Goal: Information Seeking & Learning: Learn about a topic

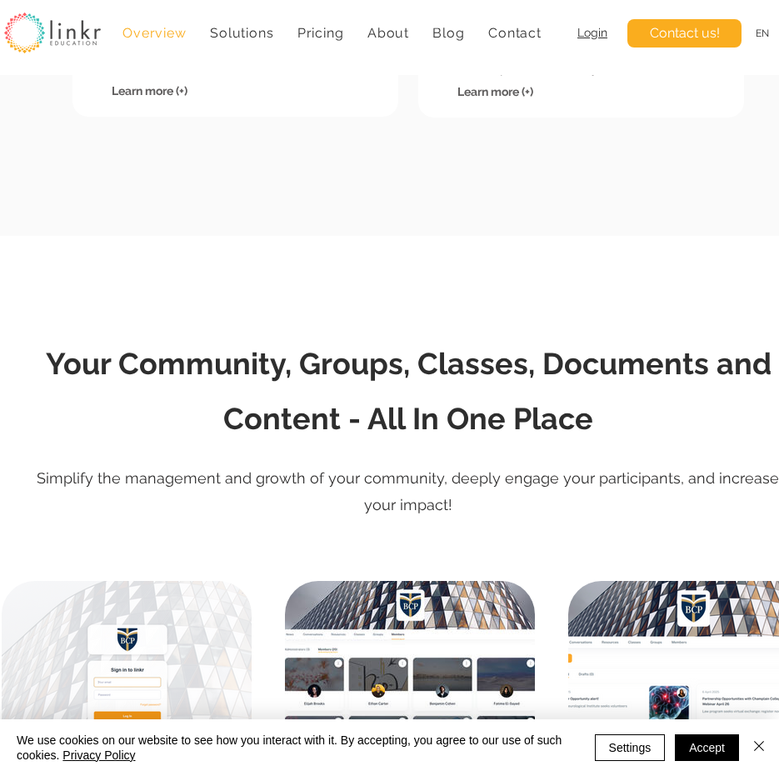
scroll to position [1416, 0]
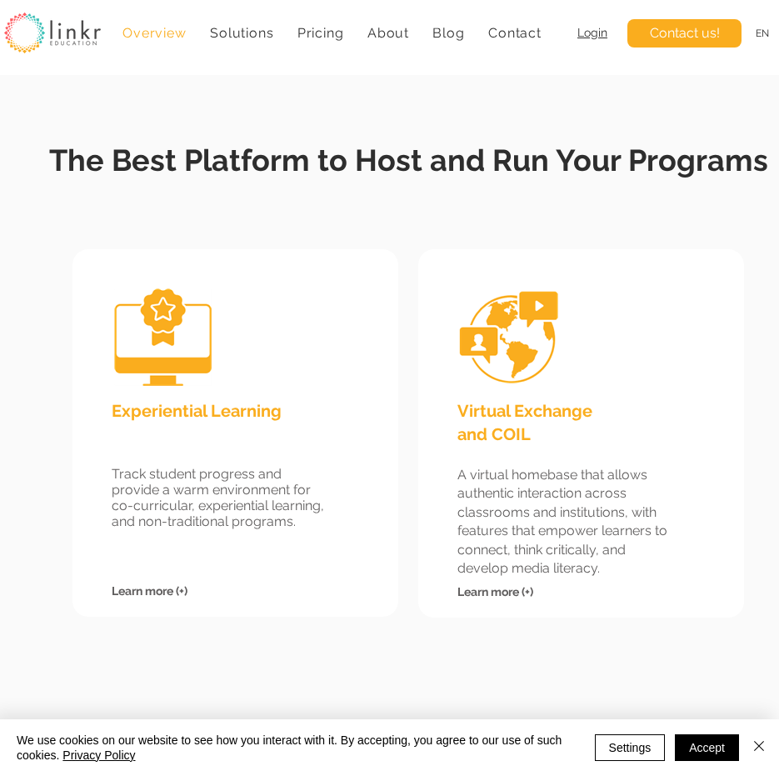
click at [384, 279] on div at bounding box center [235, 432] width 326 height 367
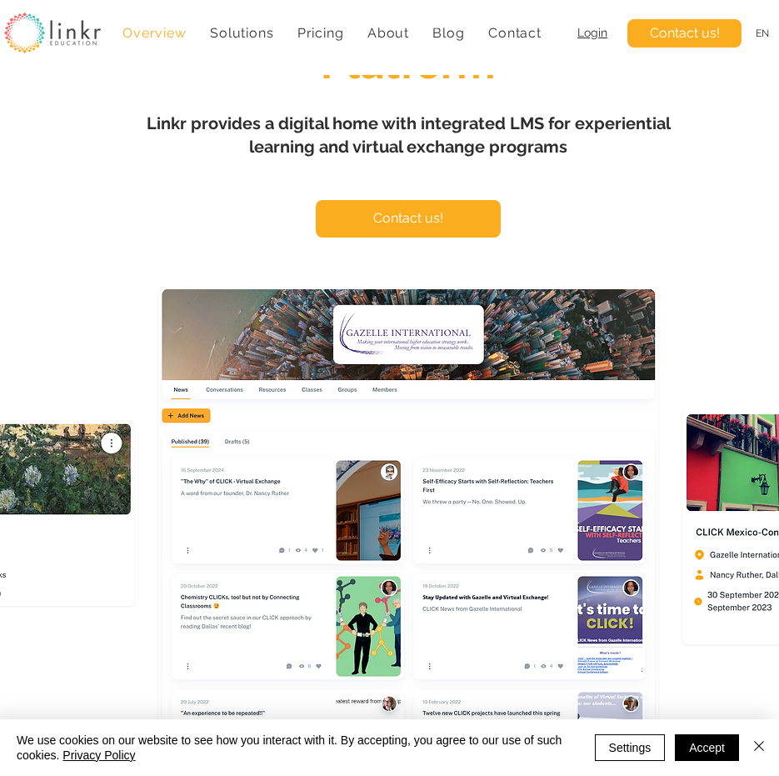
scroll to position [0, 0]
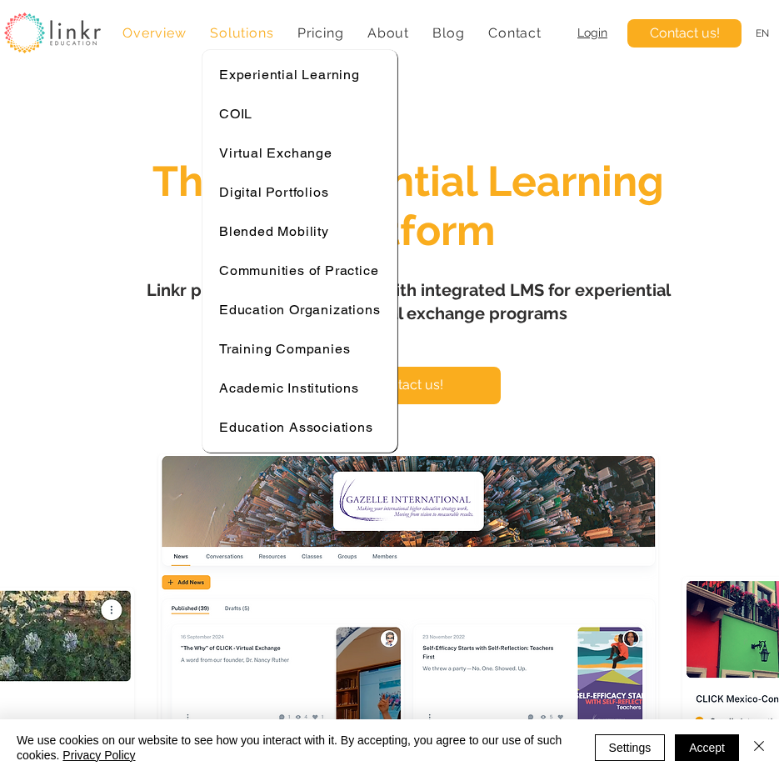
click at [239, 32] on span "Solutions" at bounding box center [241, 33] width 63 height 16
click at [252, 69] on span "Experiential Learning" at bounding box center [289, 75] width 141 height 16
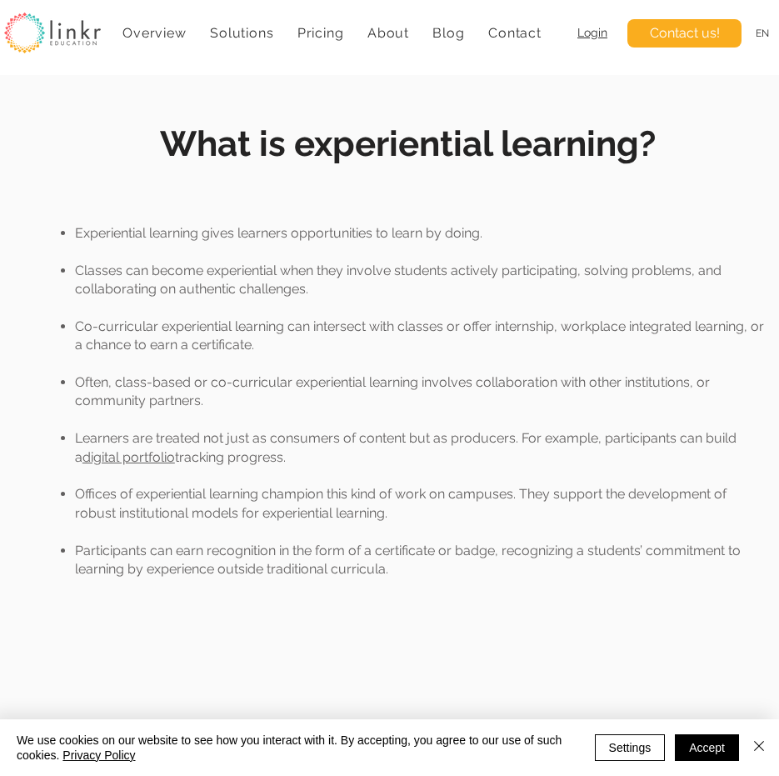
scroll to position [417, 0]
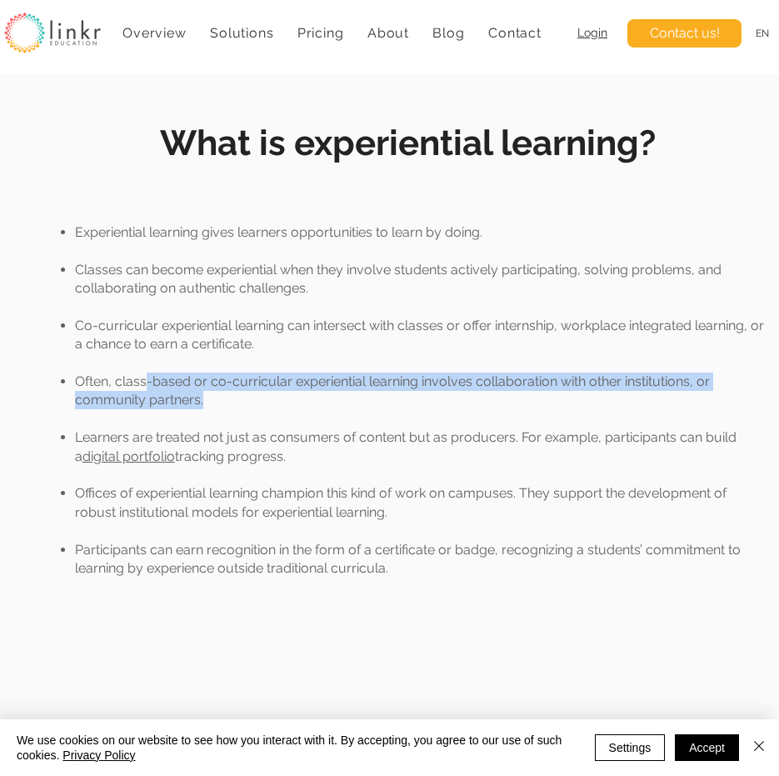
drag, startPoint x: 147, startPoint y: 377, endPoint x: 212, endPoint y: 403, distance: 71.0
click at [212, 403] on p "Often, class-based or co-curricular experiential learning involves collaboratio…" at bounding box center [420, 390] width 690 height 37
drag, startPoint x: 212, startPoint y: 403, endPoint x: 264, endPoint y: 438, distance: 62.4
click at [264, 438] on p "Learners are treated not just as consumers of content but as producers. For exa…" at bounding box center [420, 446] width 690 height 37
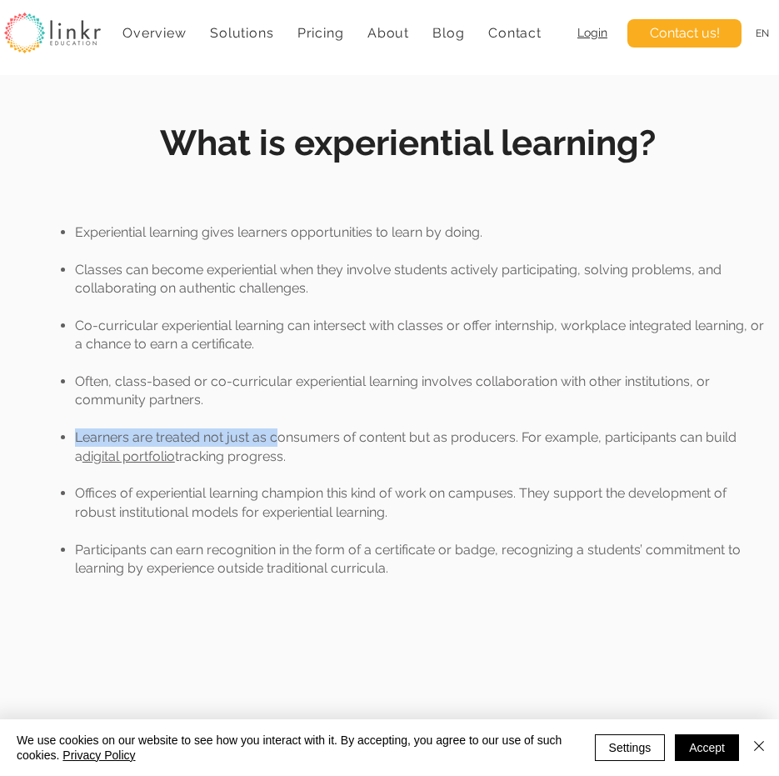
drag, startPoint x: 277, startPoint y: 447, endPoint x: 132, endPoint y: 421, distance: 148.1
click at [132, 421] on div "Experiential learning gives learners opportunities to learn by doing. Classes c…" at bounding box center [408, 400] width 714 height 355
